Goal: Information Seeking & Learning: Learn about a topic

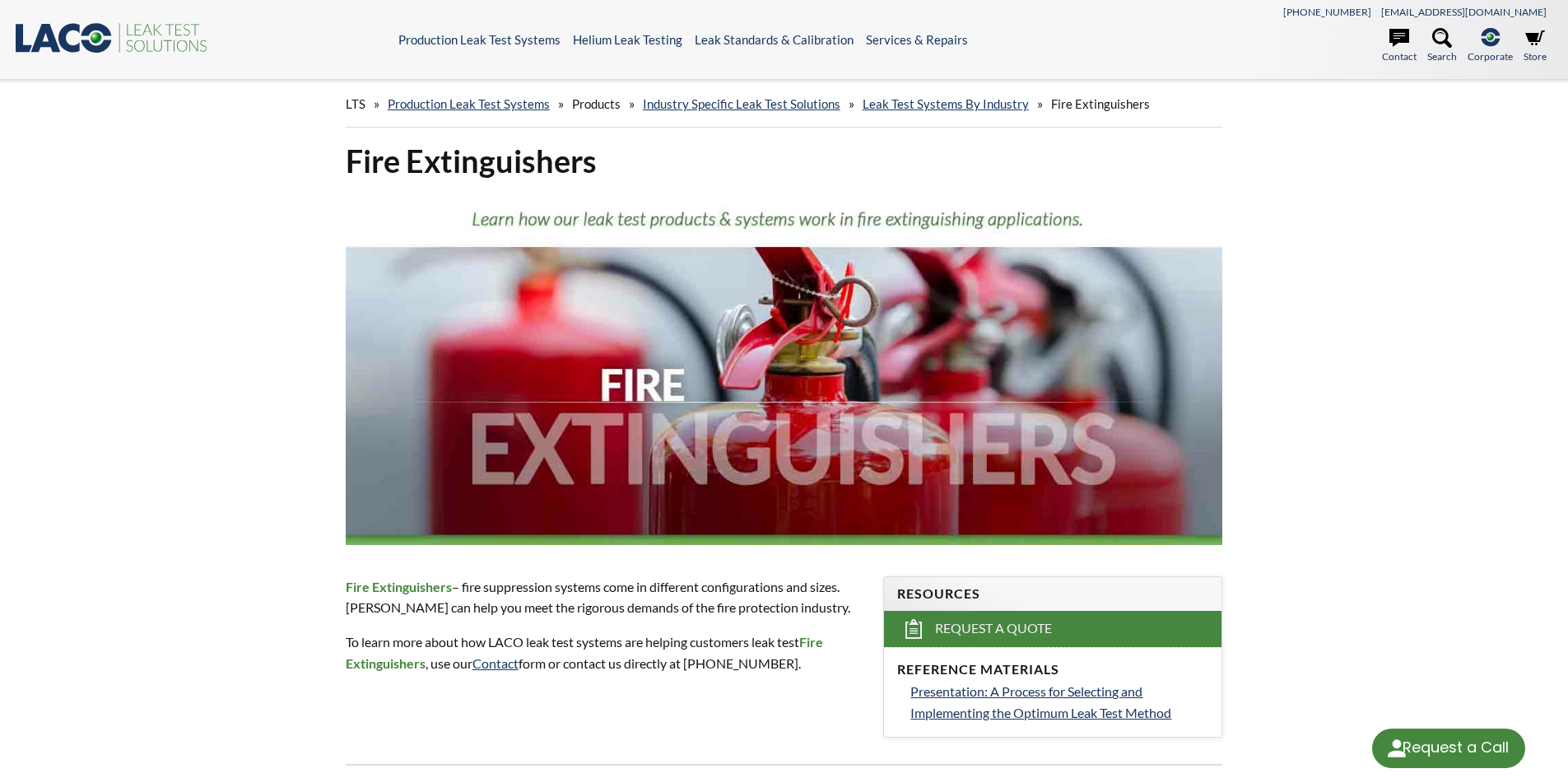
select select "Language Translate Widget"
click at [965, 108] on link "Leak Test Systems by Industry" at bounding box center [945, 103] width 166 height 15
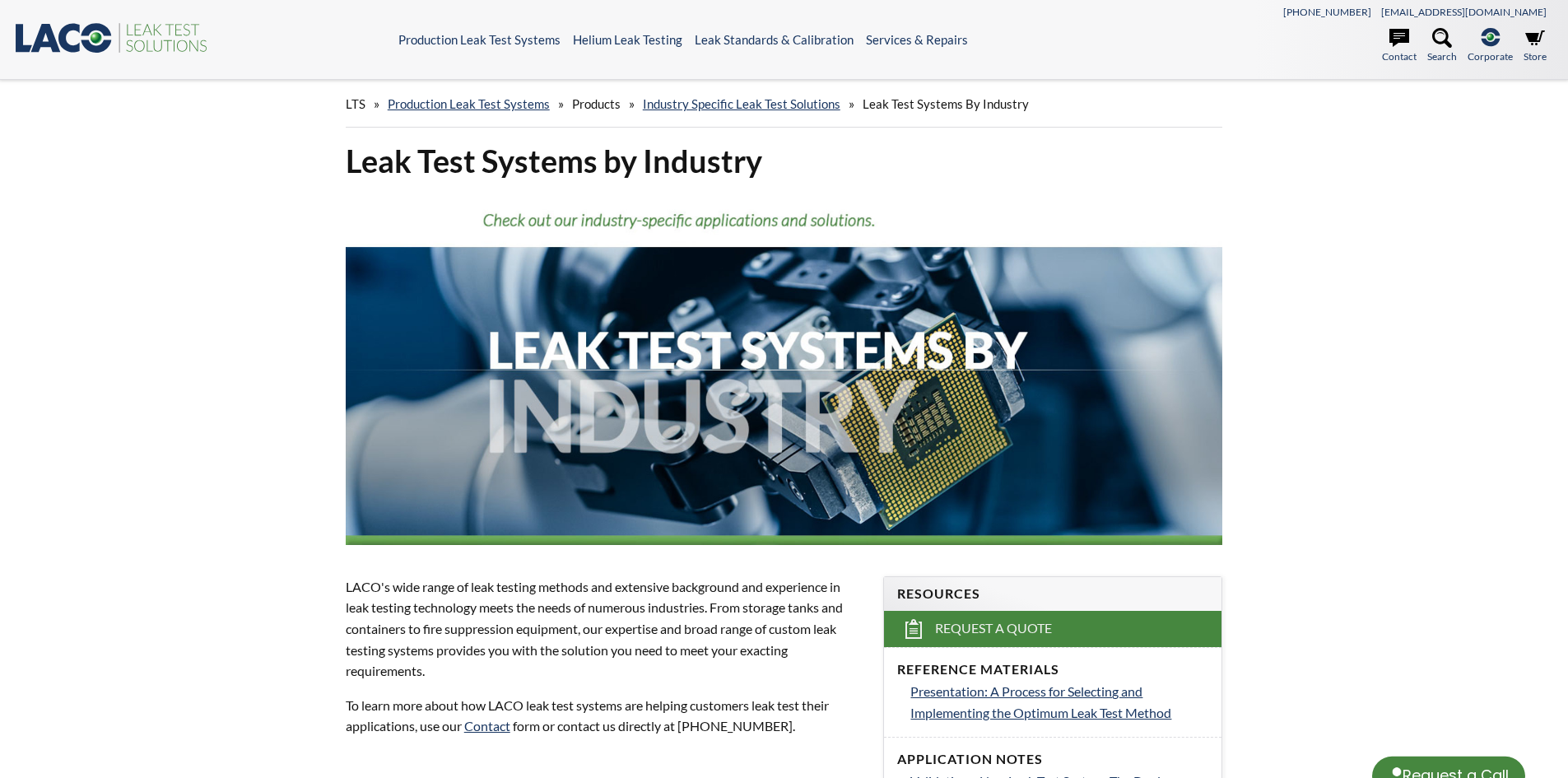
select select "Language Translate Widget"
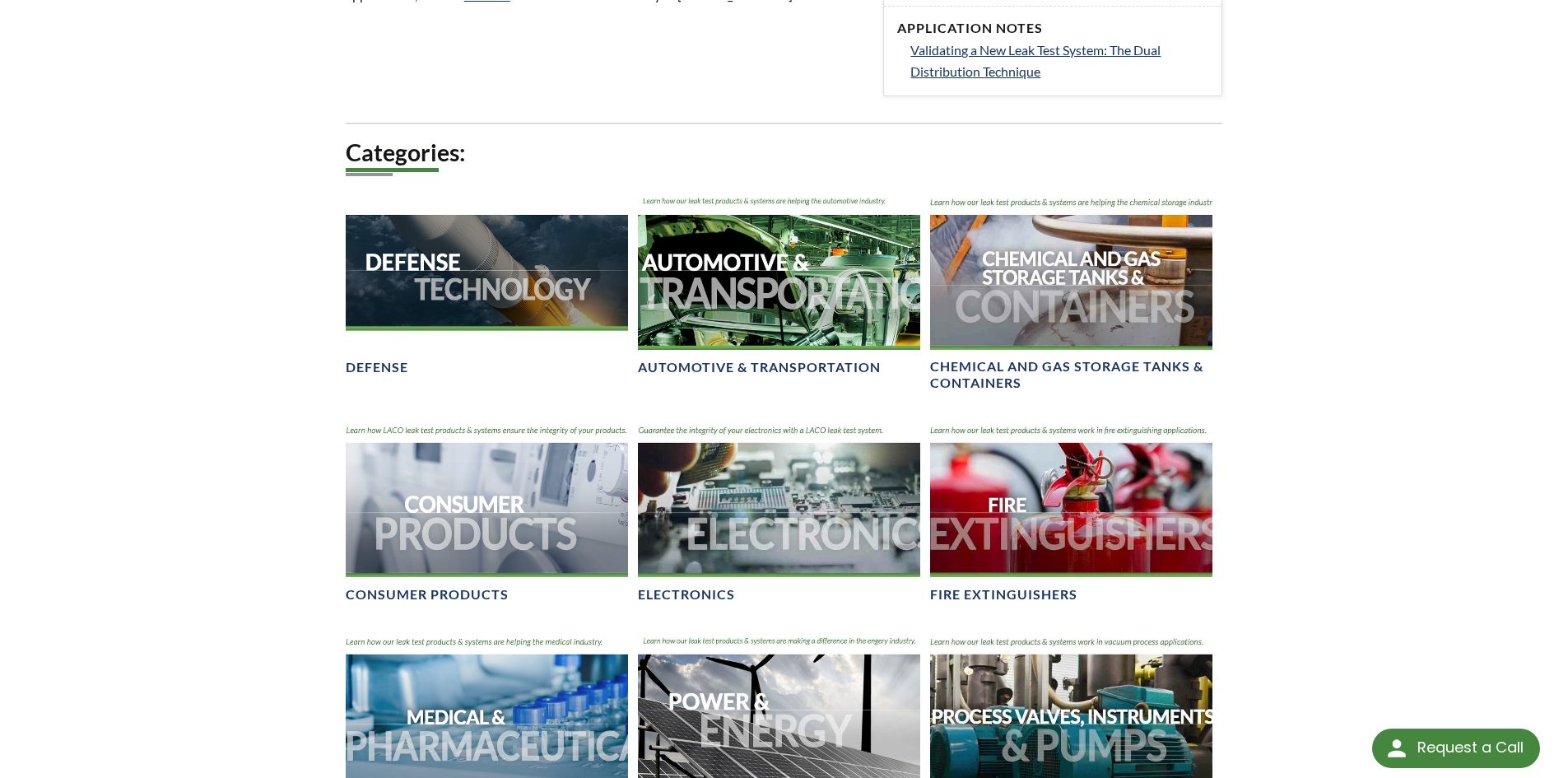
scroll to position [879, 0]
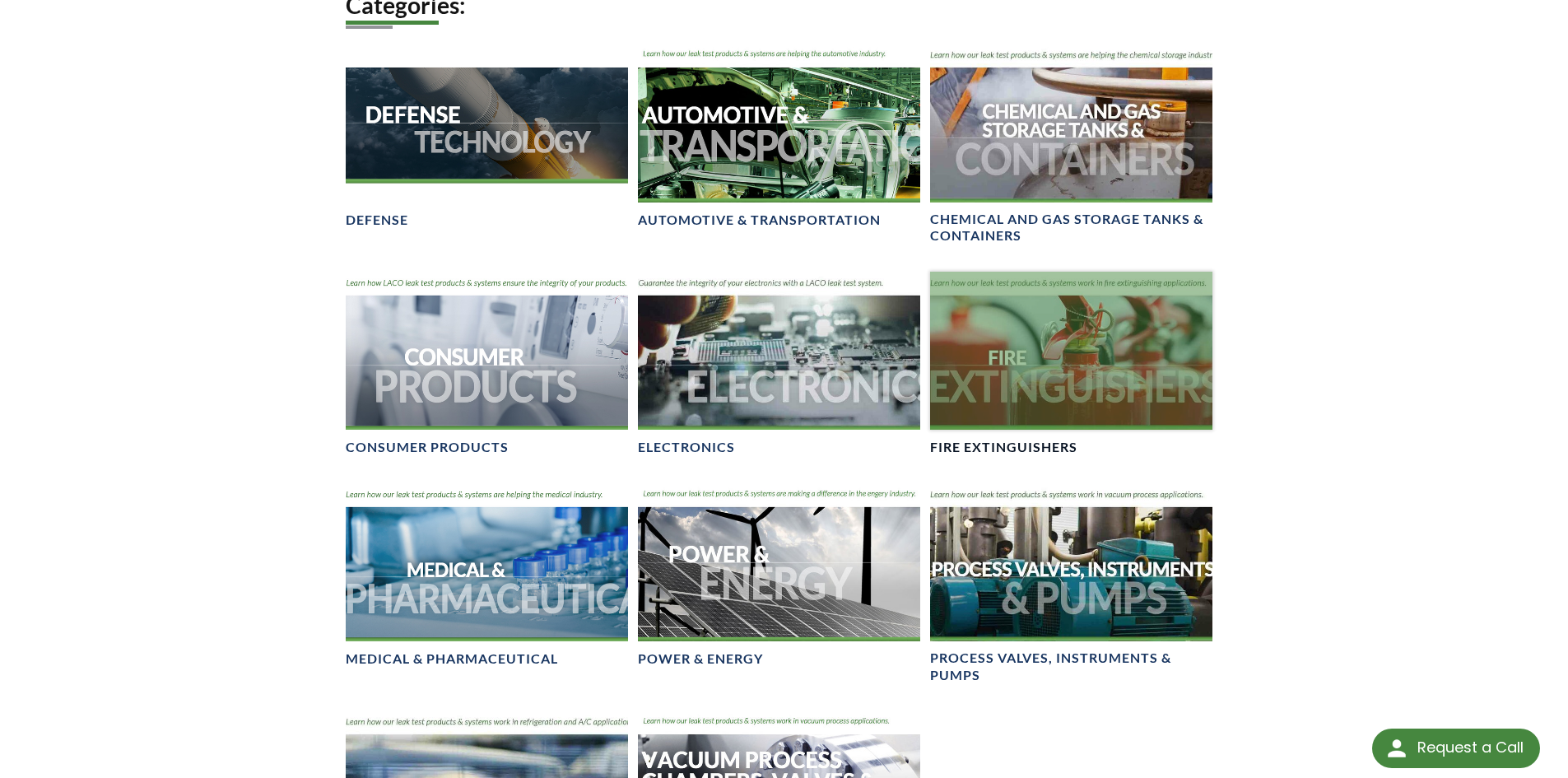
click at [1007, 409] on div at bounding box center [1071, 351] width 282 height 159
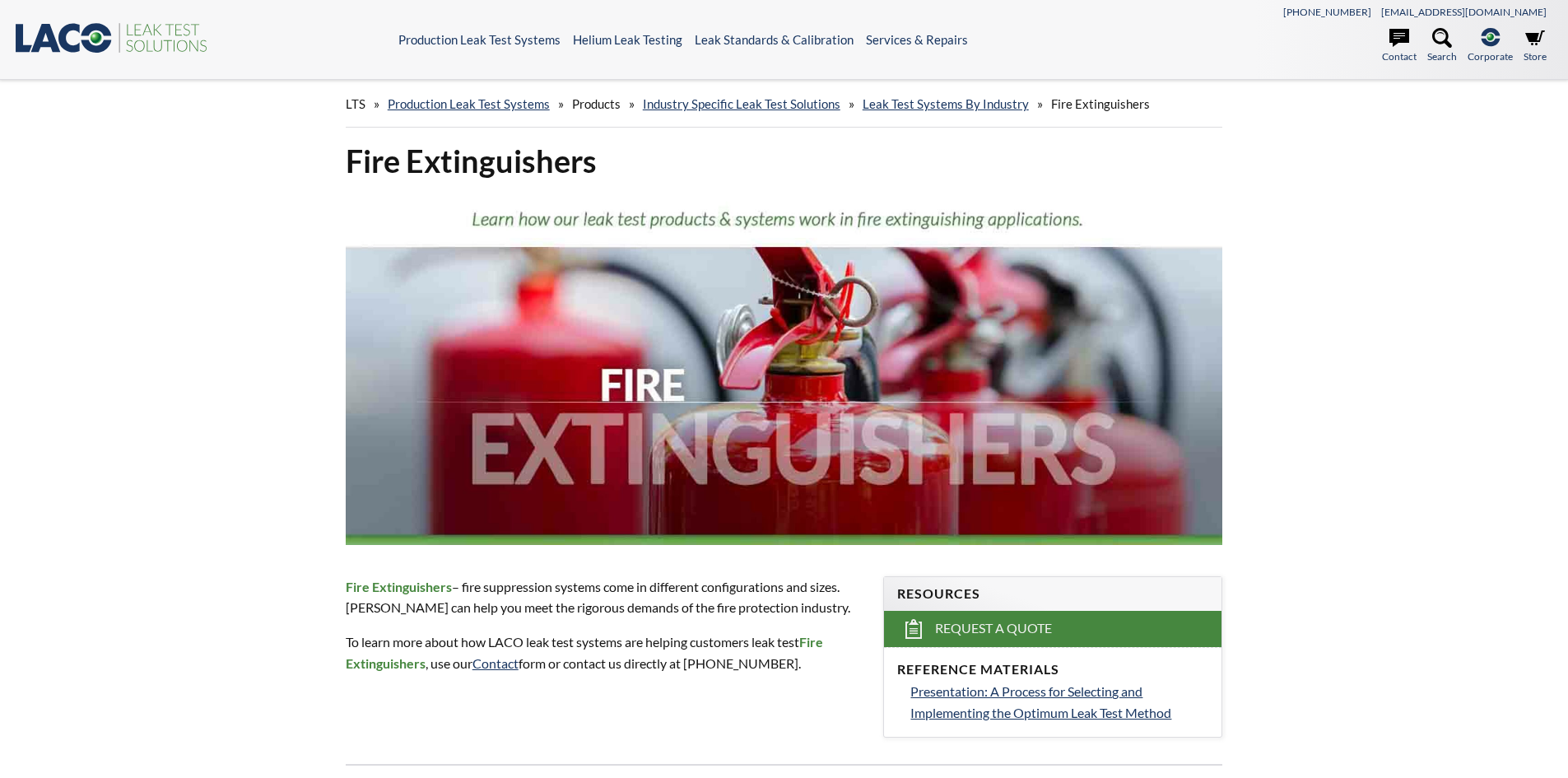
select select "Language Translate Widget"
click at [512, 103] on link "Production Leak Test Systems" at bounding box center [468, 103] width 162 height 15
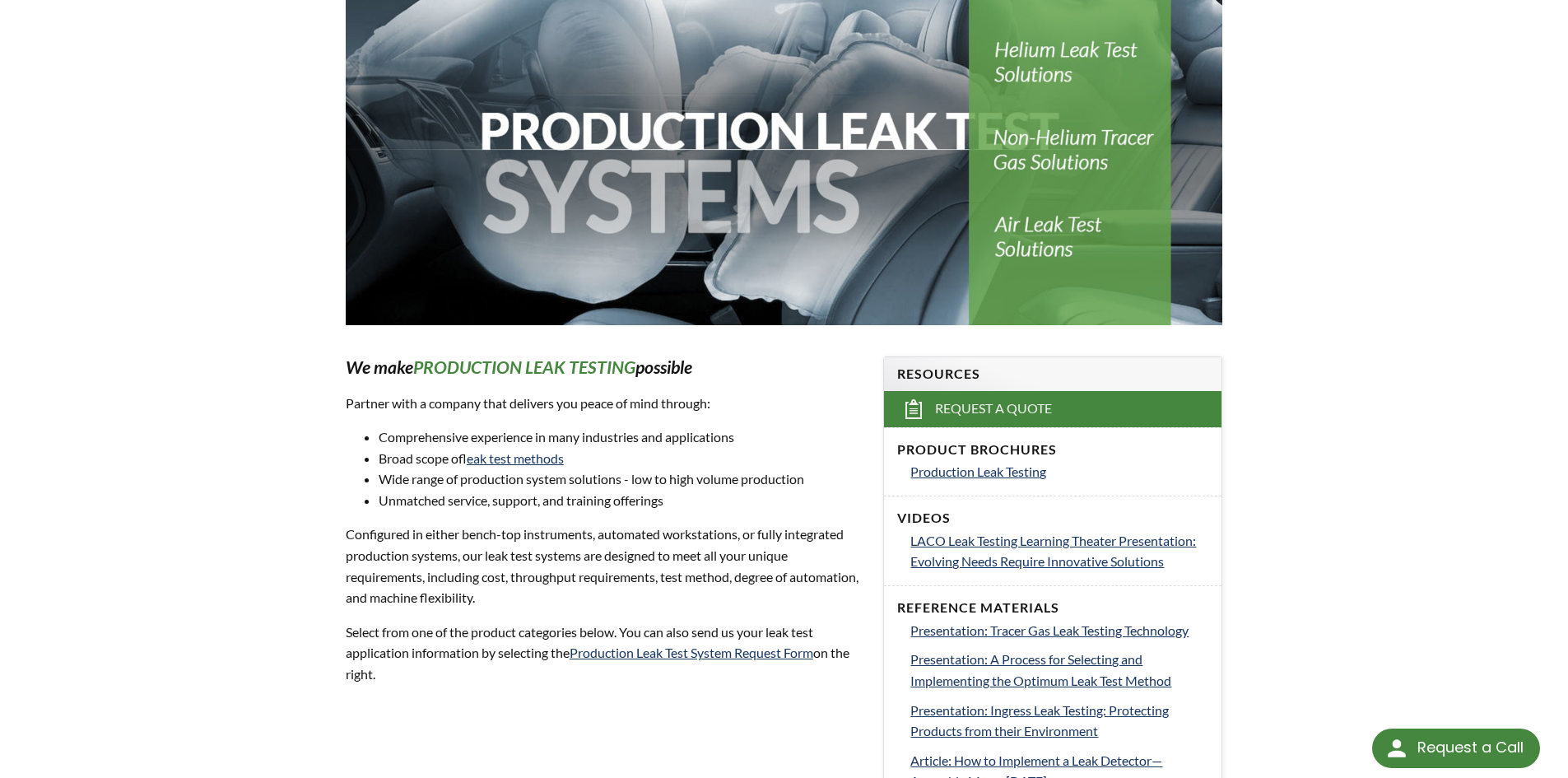
scroll to position [329, 0]
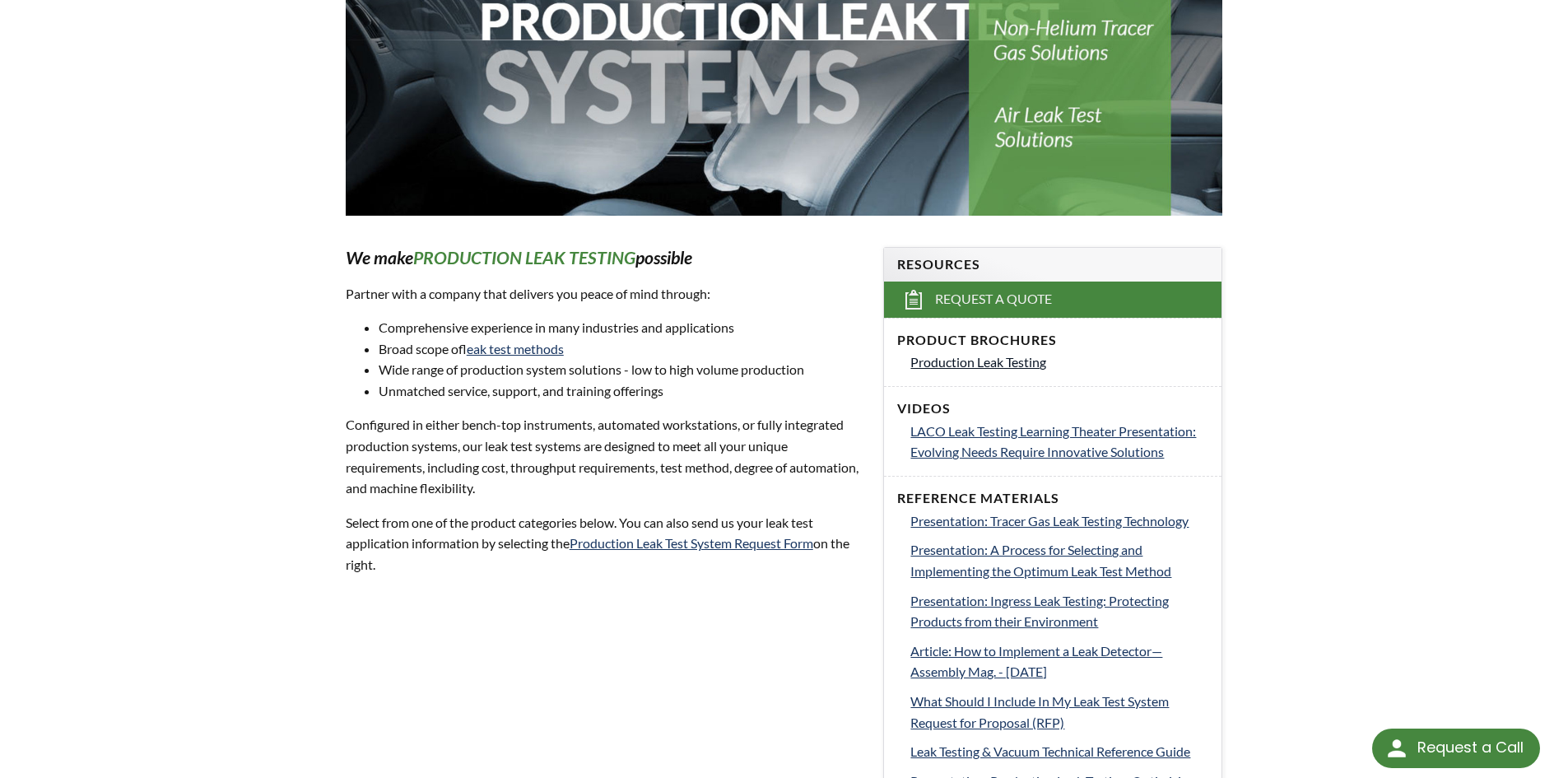
click at [935, 362] on span "Production Leak Testing" at bounding box center [978, 362] width 136 height 16
